Goal: Find contact information: Find contact information

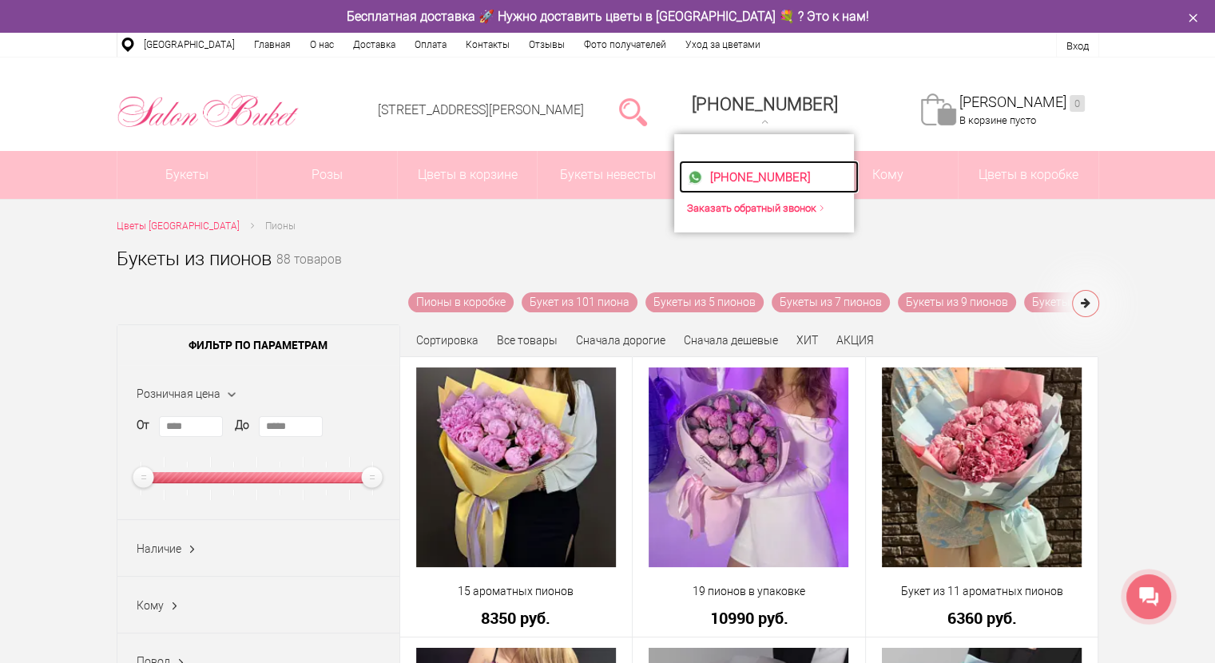
drag, startPoint x: 780, startPoint y: 172, endPoint x: 727, endPoint y: 179, distance: 53.2
click at [703, 179] on img at bounding box center [695, 177] width 16 height 16
click at [703, 177] on img at bounding box center [695, 177] width 16 height 16
click at [745, 179] on span "[PHONE_NUMBER]" at bounding box center [760, 177] width 101 height 14
click at [703, 177] on img at bounding box center [695, 177] width 16 height 16
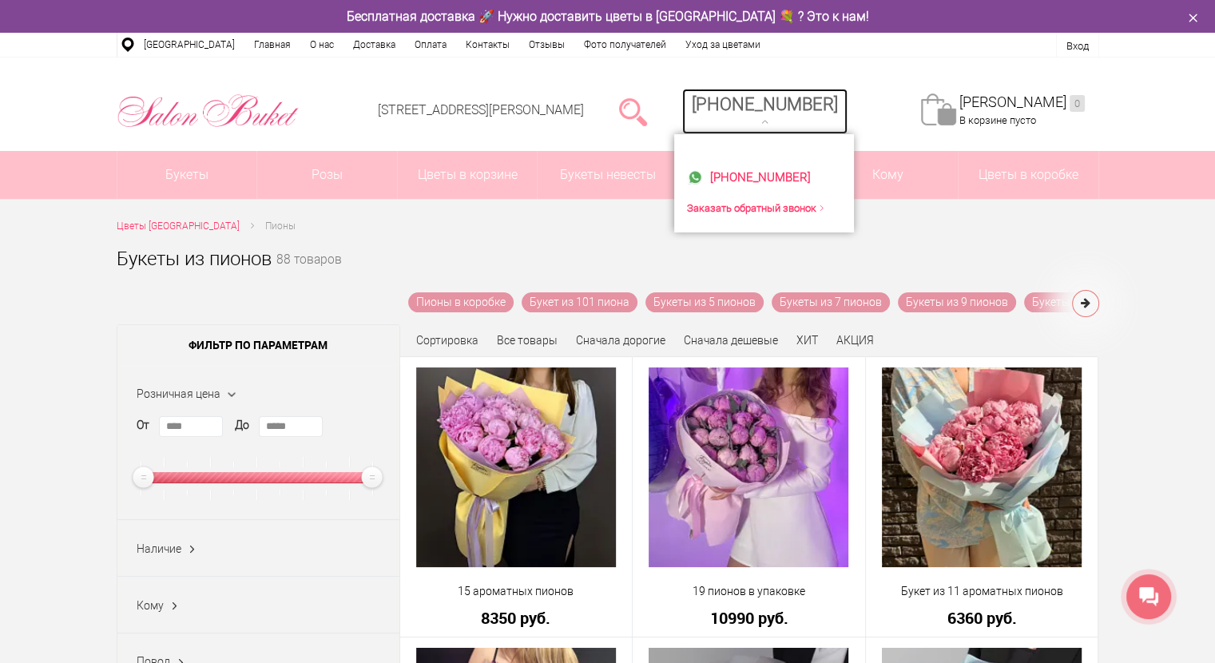
click at [789, 103] on span "[PHONE_NUMBER]" at bounding box center [765, 104] width 146 height 20
click at [804, 94] on span "[PHONE_NUMBER]" at bounding box center [765, 104] width 146 height 20
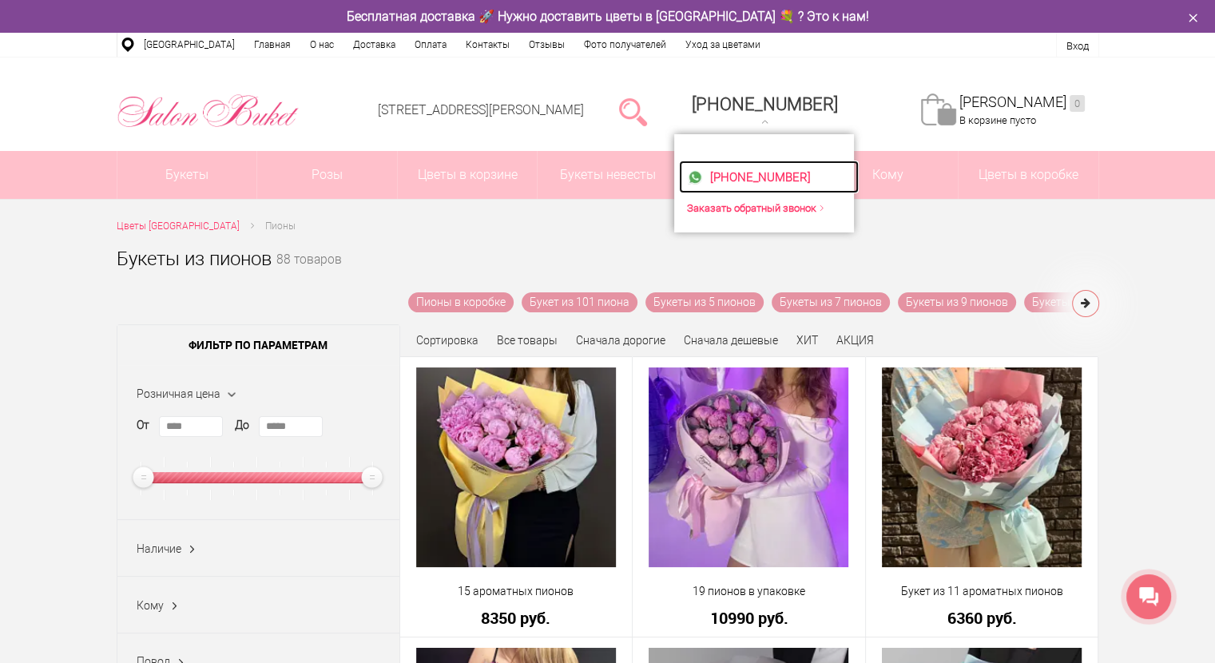
click at [767, 181] on span "[PHONE_NUMBER]" at bounding box center [760, 177] width 101 height 14
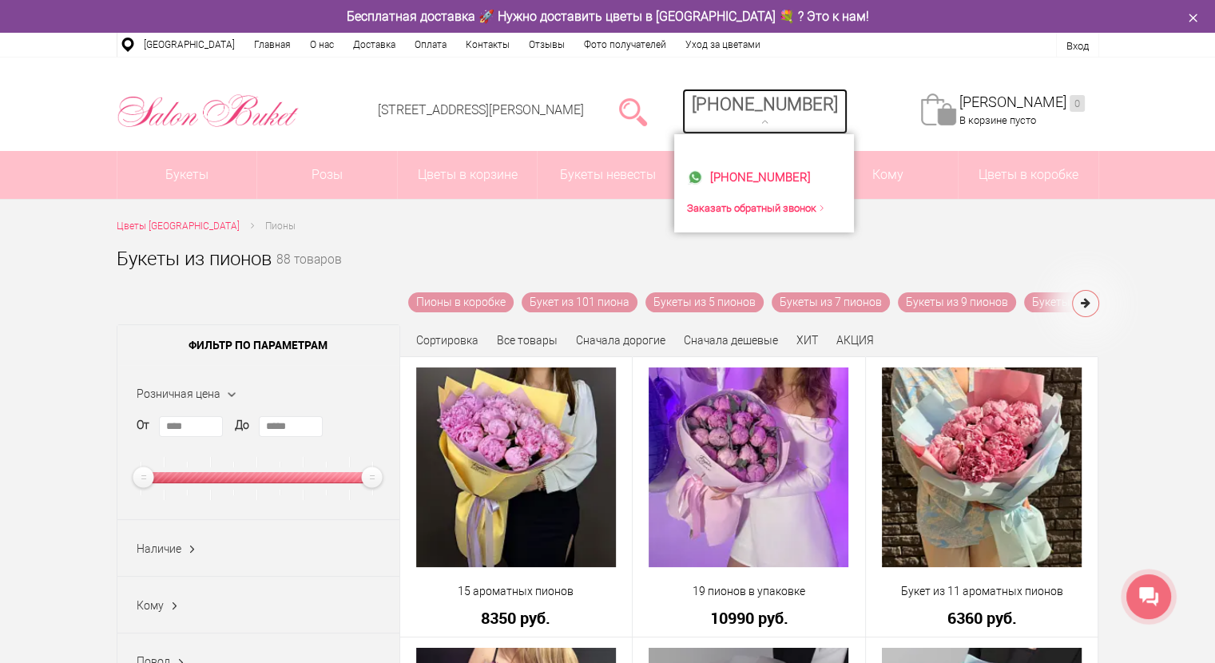
click at [761, 96] on span "[PHONE_NUMBER]" at bounding box center [765, 104] width 146 height 20
